Goal: Information Seeking & Learning: Learn about a topic

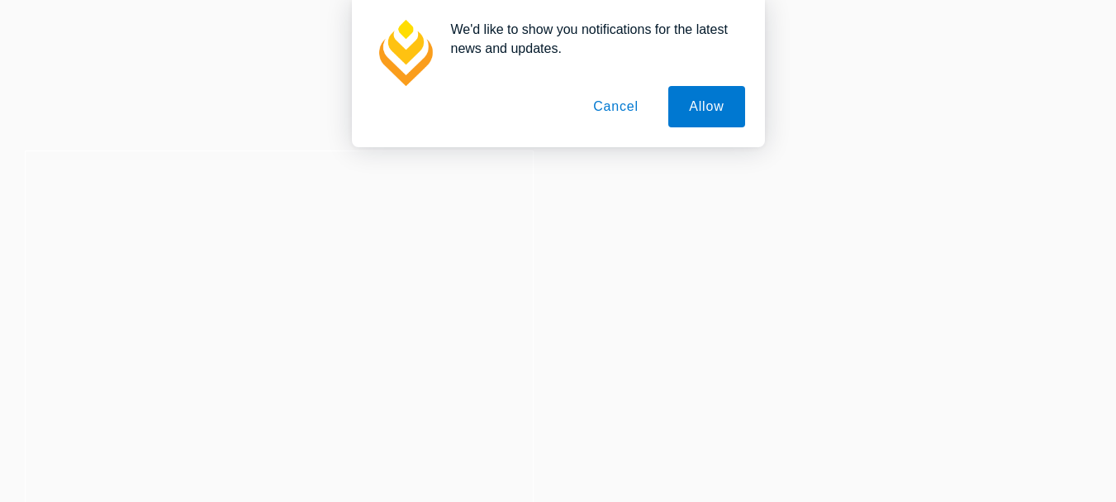
click at [617, 106] on button "Cancel" at bounding box center [616, 106] width 87 height 41
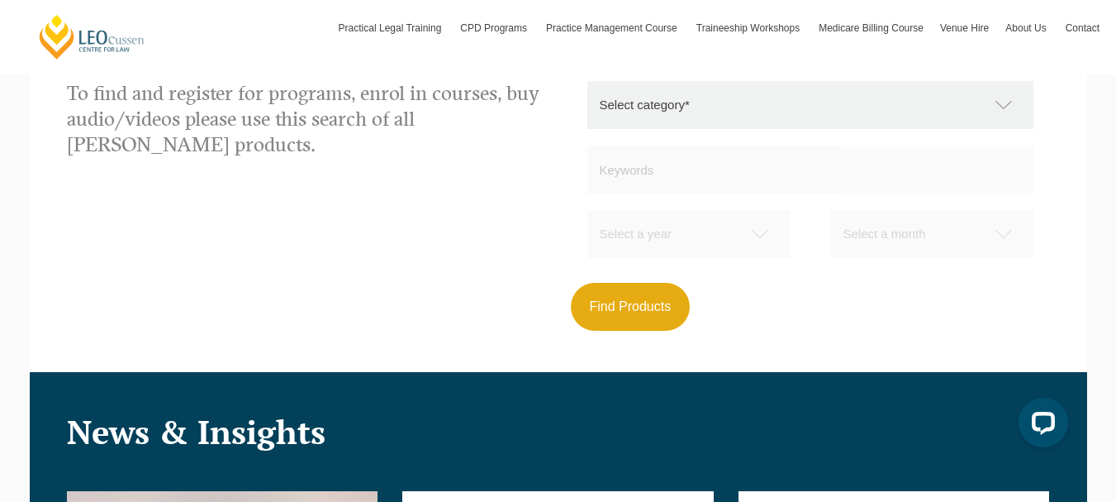
scroll to position [1546, 0]
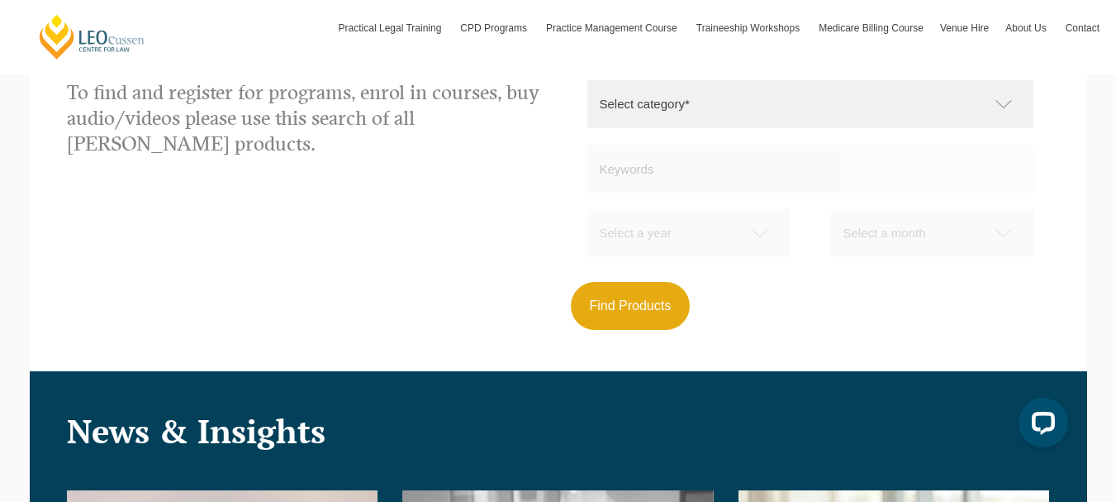
click at [982, 111] on select "Select category* Practical Legal Training Supervised Legal Trainees Workshops (…" at bounding box center [819, 104] width 463 height 48
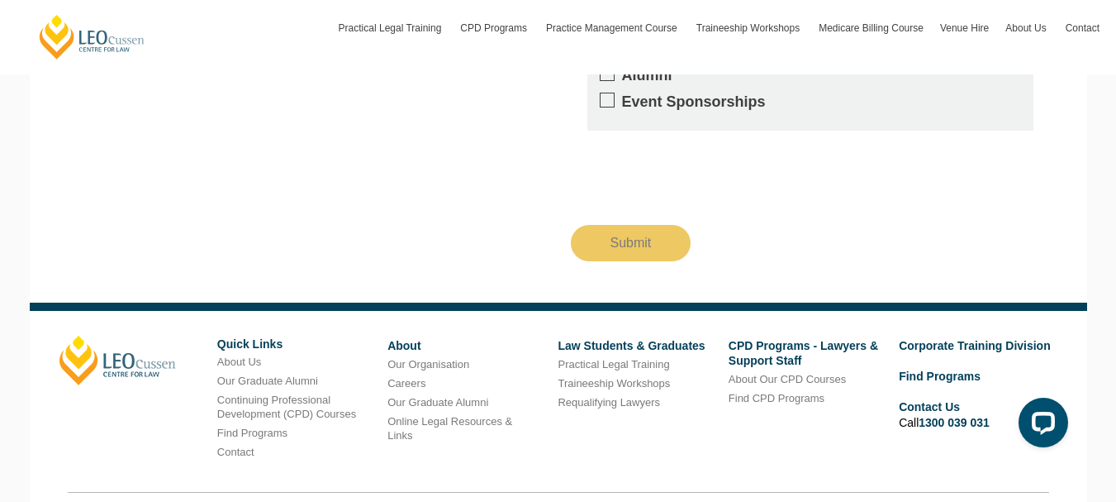
scroll to position [3180, 0]
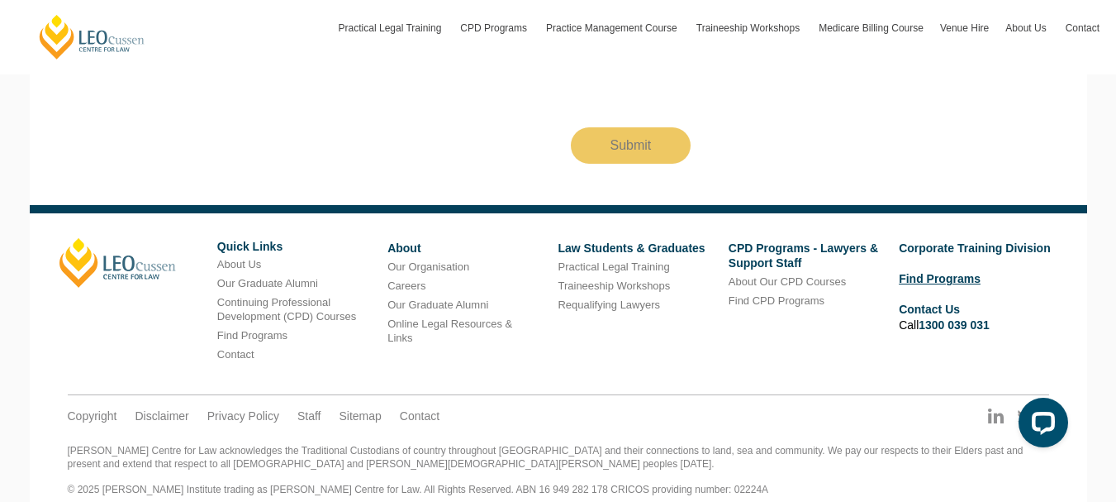
click at [956, 272] on link "Find Programs" at bounding box center [940, 278] width 82 height 13
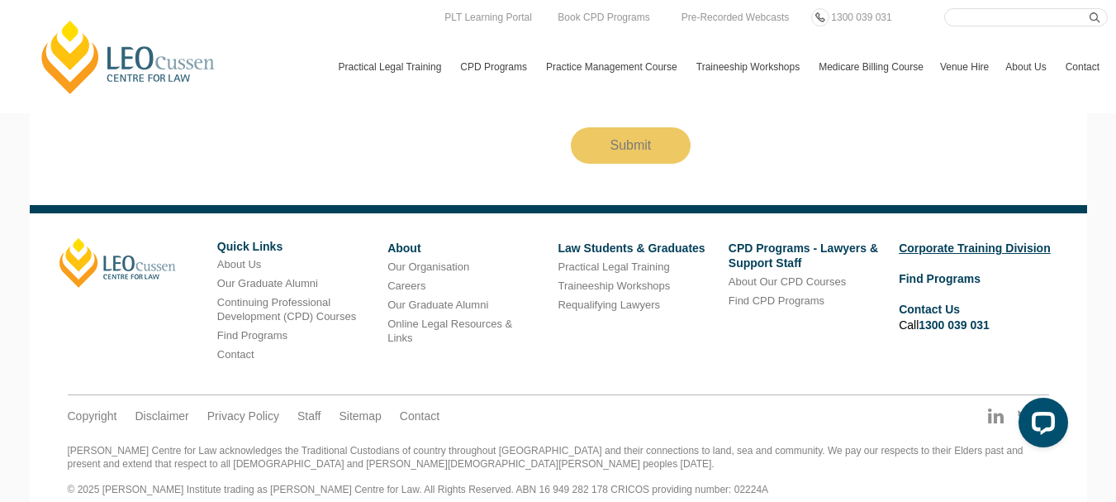
click at [972, 241] on link "Corporate Training Division" at bounding box center [975, 247] width 152 height 13
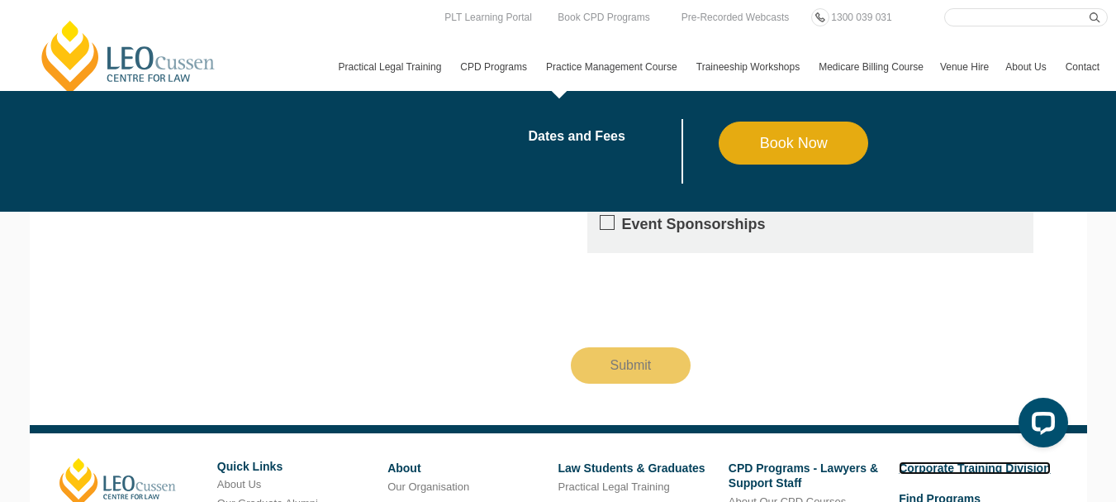
scroll to position [2959, 0]
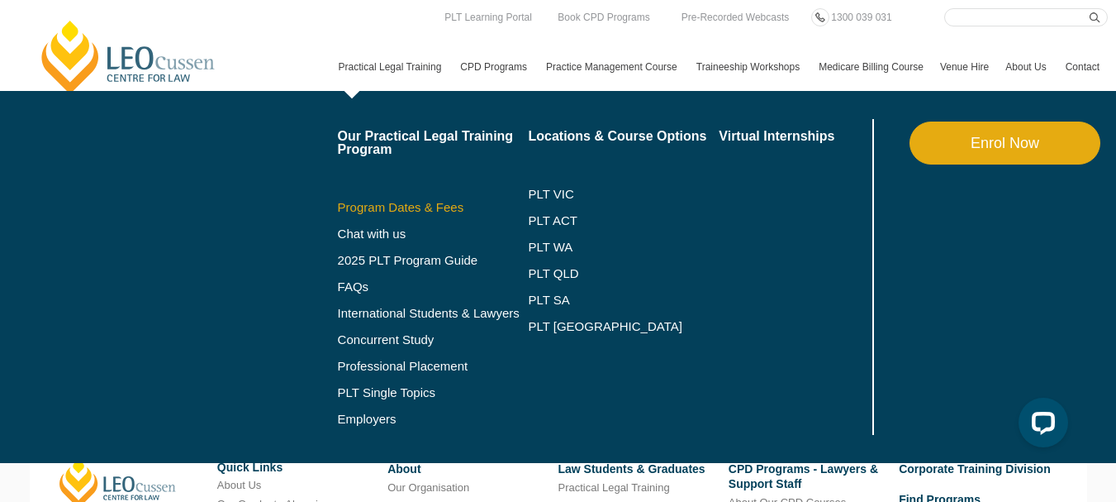
click at [338, 214] on link "Program Dates & Fees" at bounding box center [433, 207] width 191 height 13
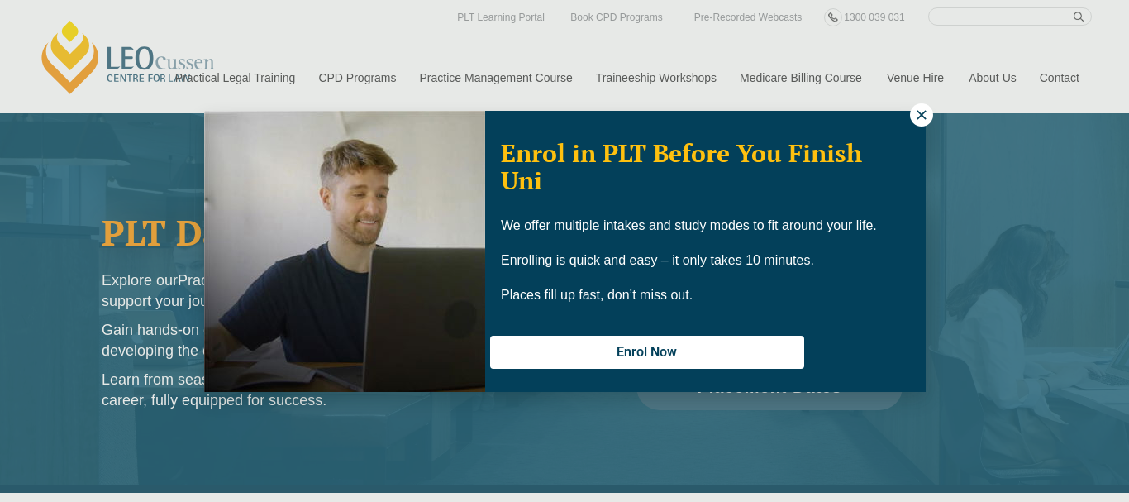
click at [926, 112] on icon at bounding box center [921, 114] width 15 height 15
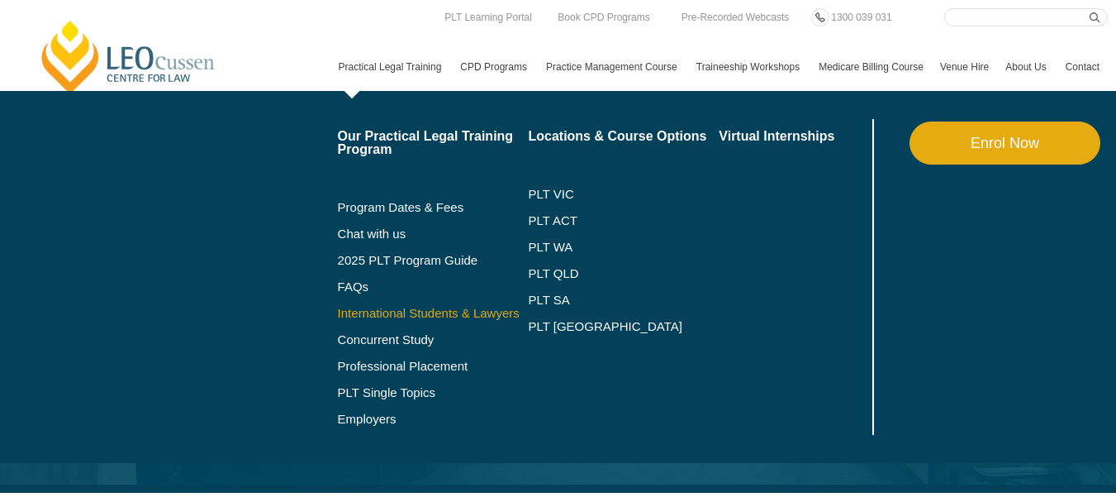
click at [338, 320] on link "International Students & Lawyers" at bounding box center [433, 313] width 191 height 13
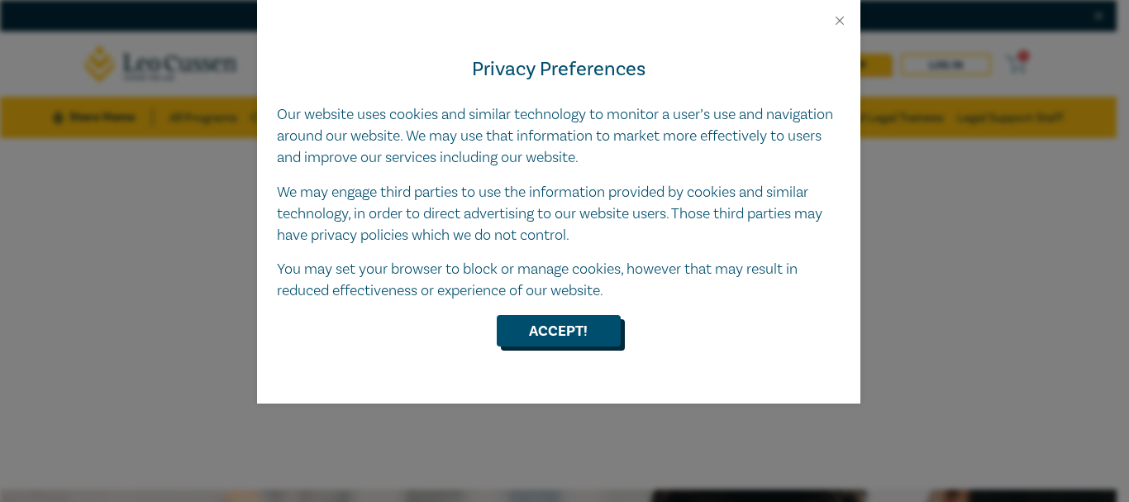
click at [578, 336] on button "Accept!" at bounding box center [559, 330] width 124 height 31
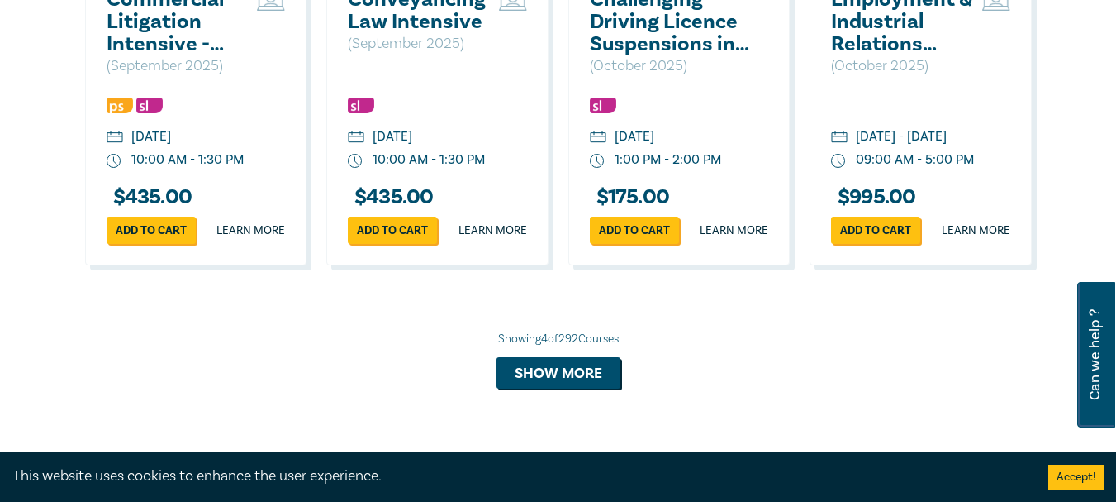
scroll to position [1650, 0]
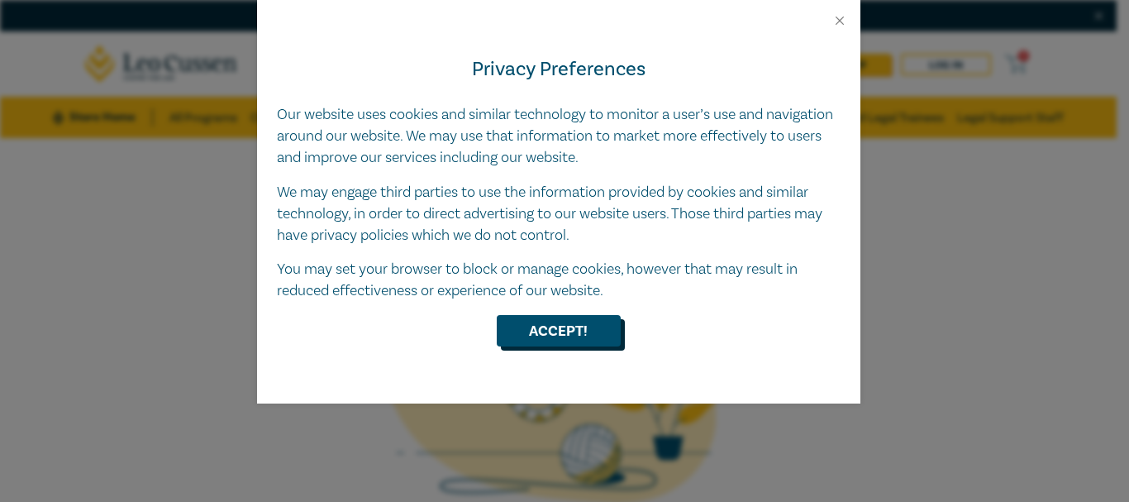
click at [545, 325] on button "Accept!" at bounding box center [559, 330] width 124 height 31
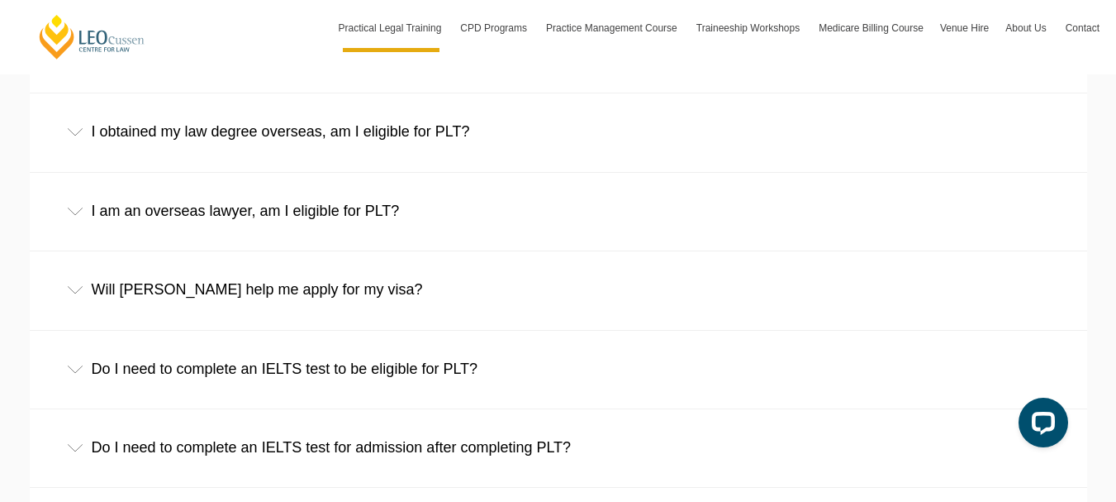
scroll to position [2682, 0]
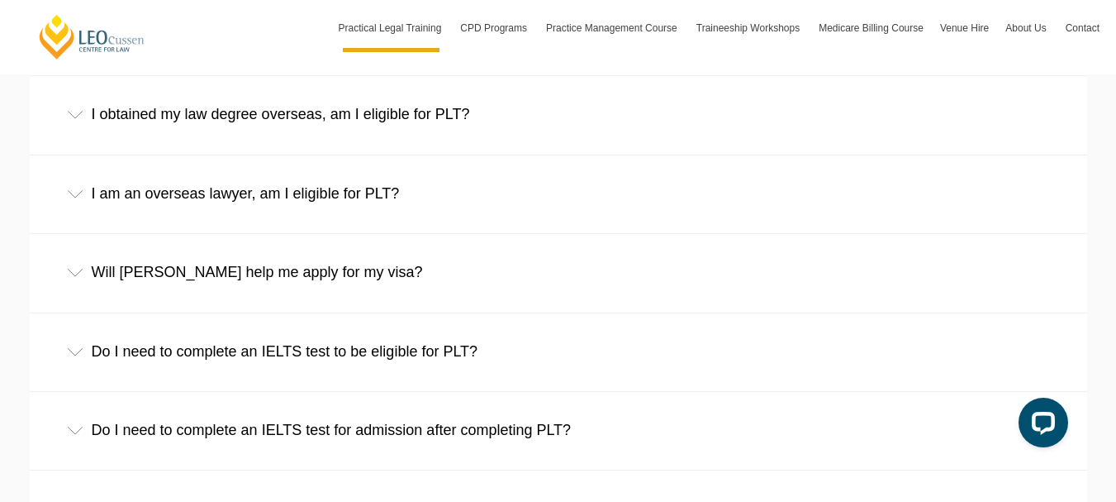
click at [110, 121] on div "I obtained my law degree overseas, am I eligible for PLT?" at bounding box center [559, 114] width 1058 height 77
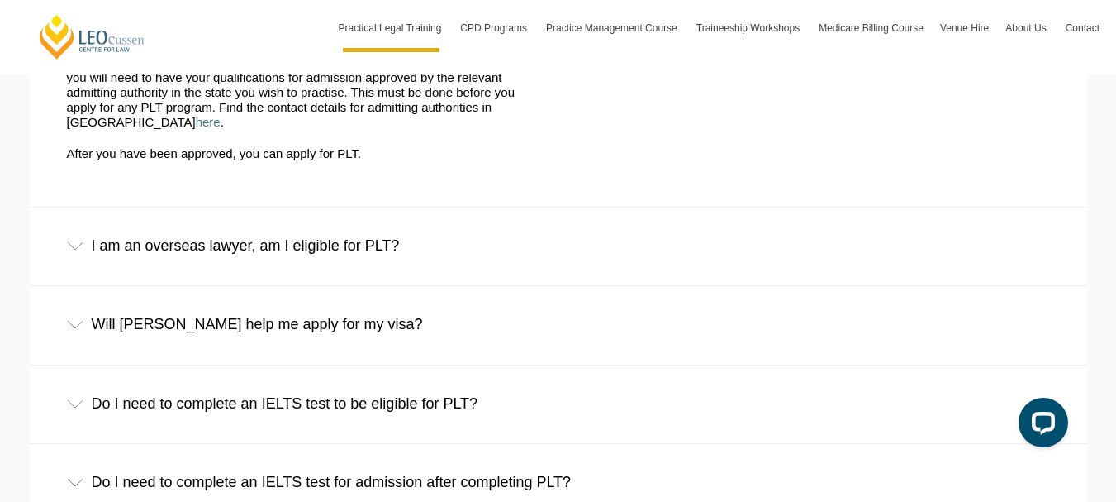
scroll to position [2811, 0]
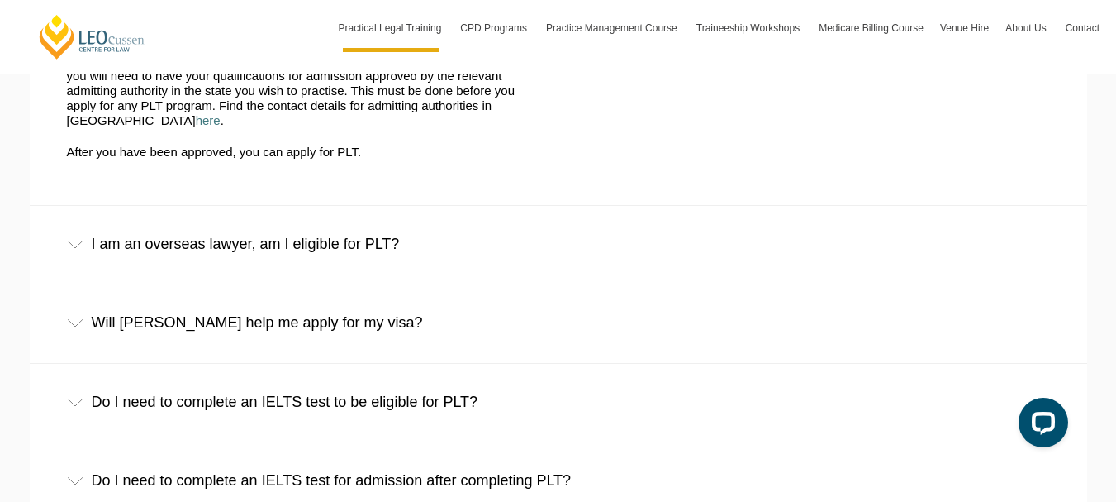
click at [98, 229] on div "I am an overseas lawyer, am I eligible for PLT?" at bounding box center [559, 244] width 1058 height 77
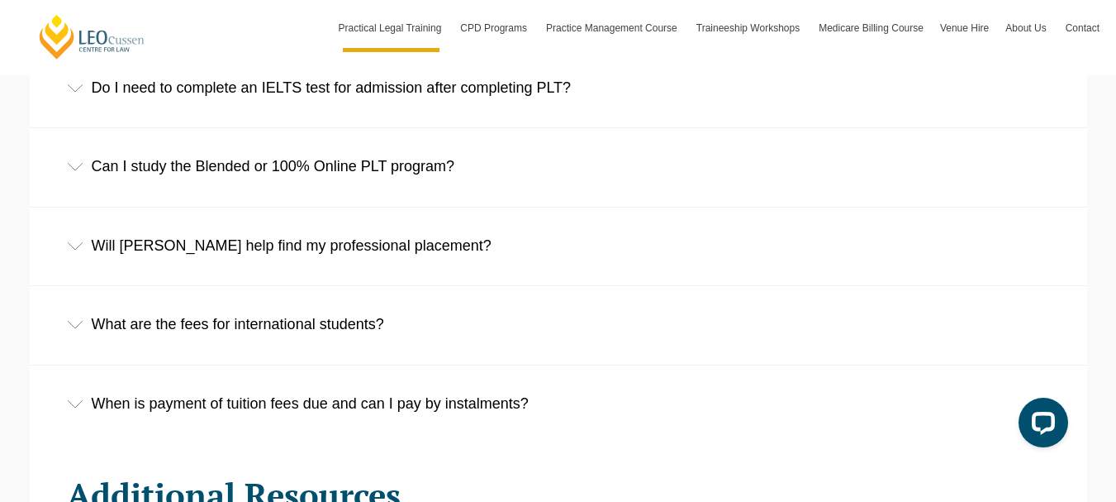
scroll to position [3398, 0]
click at [200, 334] on div "What are the fees for international students?" at bounding box center [559, 323] width 1058 height 77
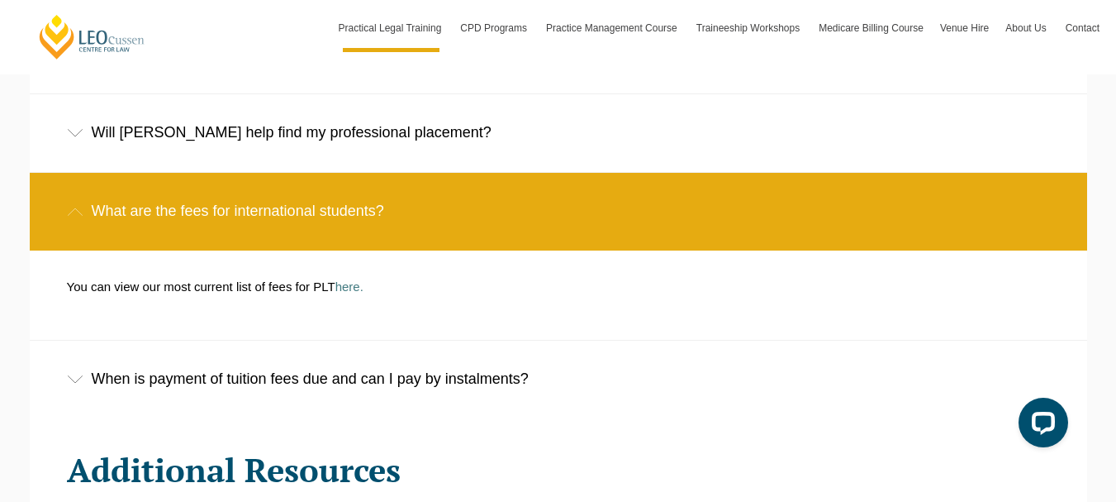
scroll to position [3533, 0]
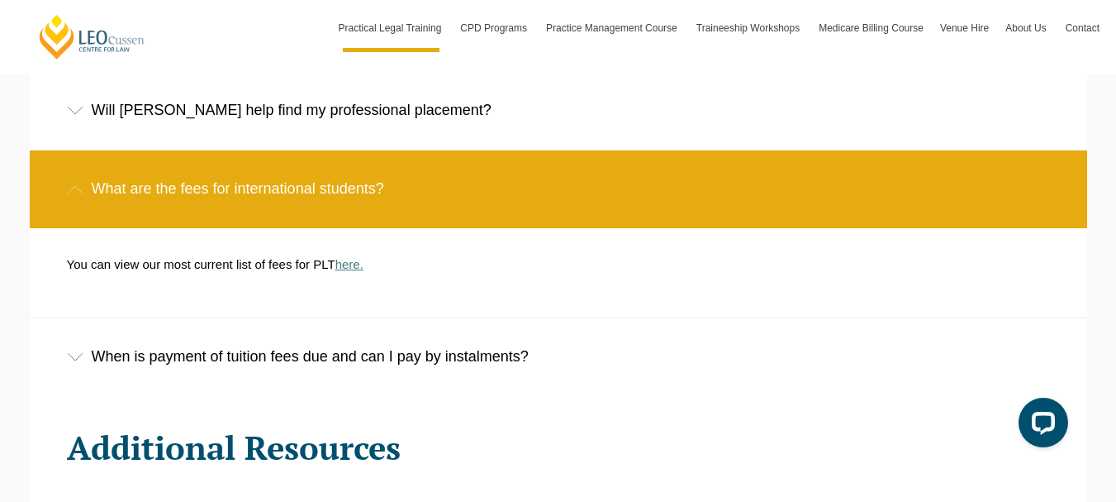
click at [349, 257] on link "here." at bounding box center [350, 264] width 28 height 14
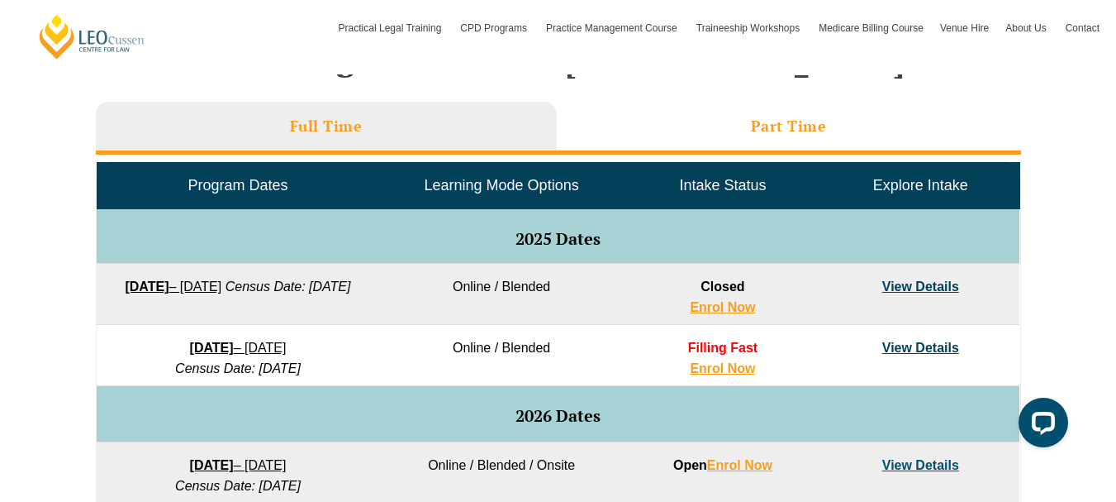
scroll to position [814, 0]
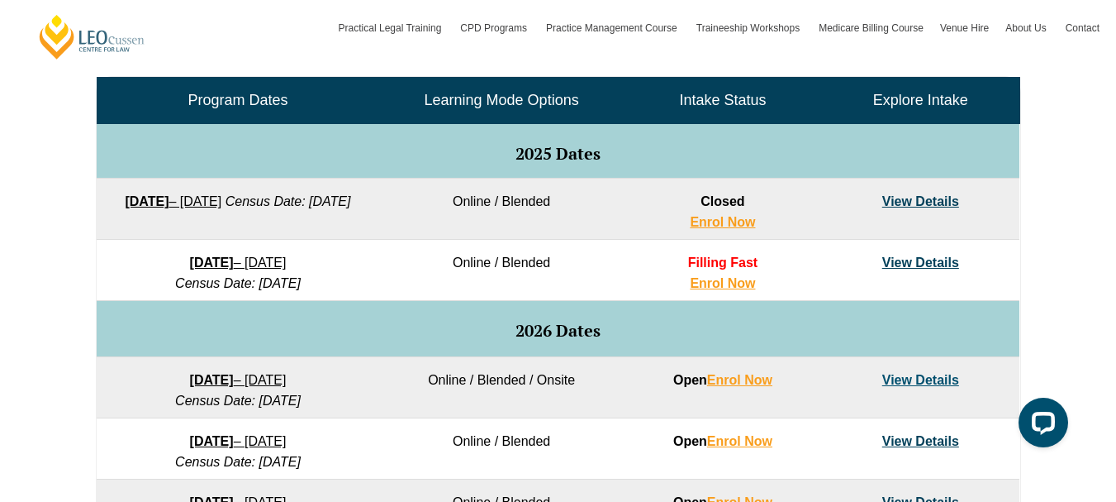
click at [893, 268] on link "View Details" at bounding box center [921, 262] width 77 height 14
